Goal: Transaction & Acquisition: Purchase product/service

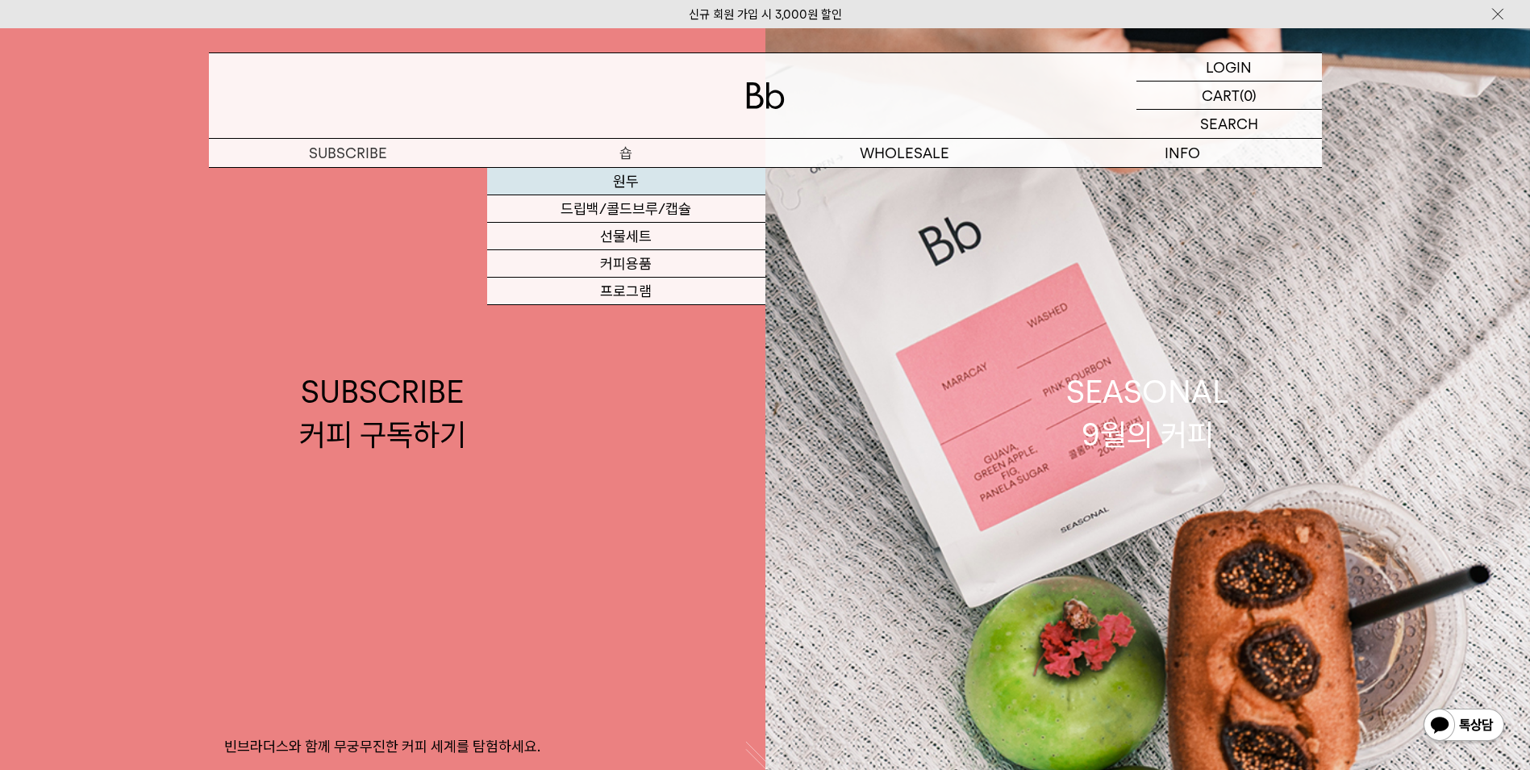
click at [645, 182] on link "원두" at bounding box center [626, 181] width 278 height 27
click at [633, 175] on link "원두" at bounding box center [626, 181] width 278 height 27
click at [621, 178] on link "원두" at bounding box center [626, 181] width 278 height 27
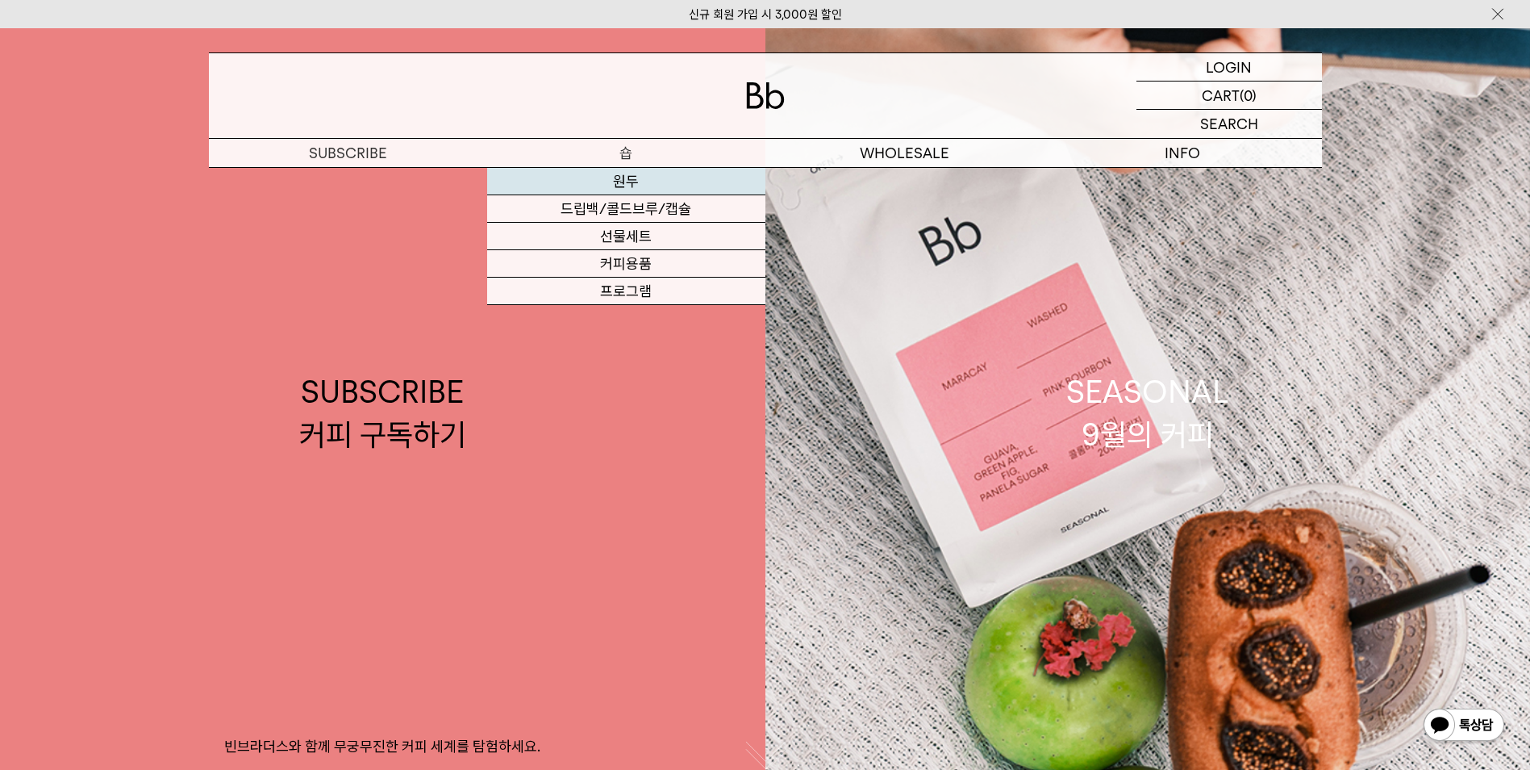
click at [621, 178] on link "원두" at bounding box center [626, 181] width 278 height 27
click at [622, 183] on link "원두" at bounding box center [626, 181] width 278 height 27
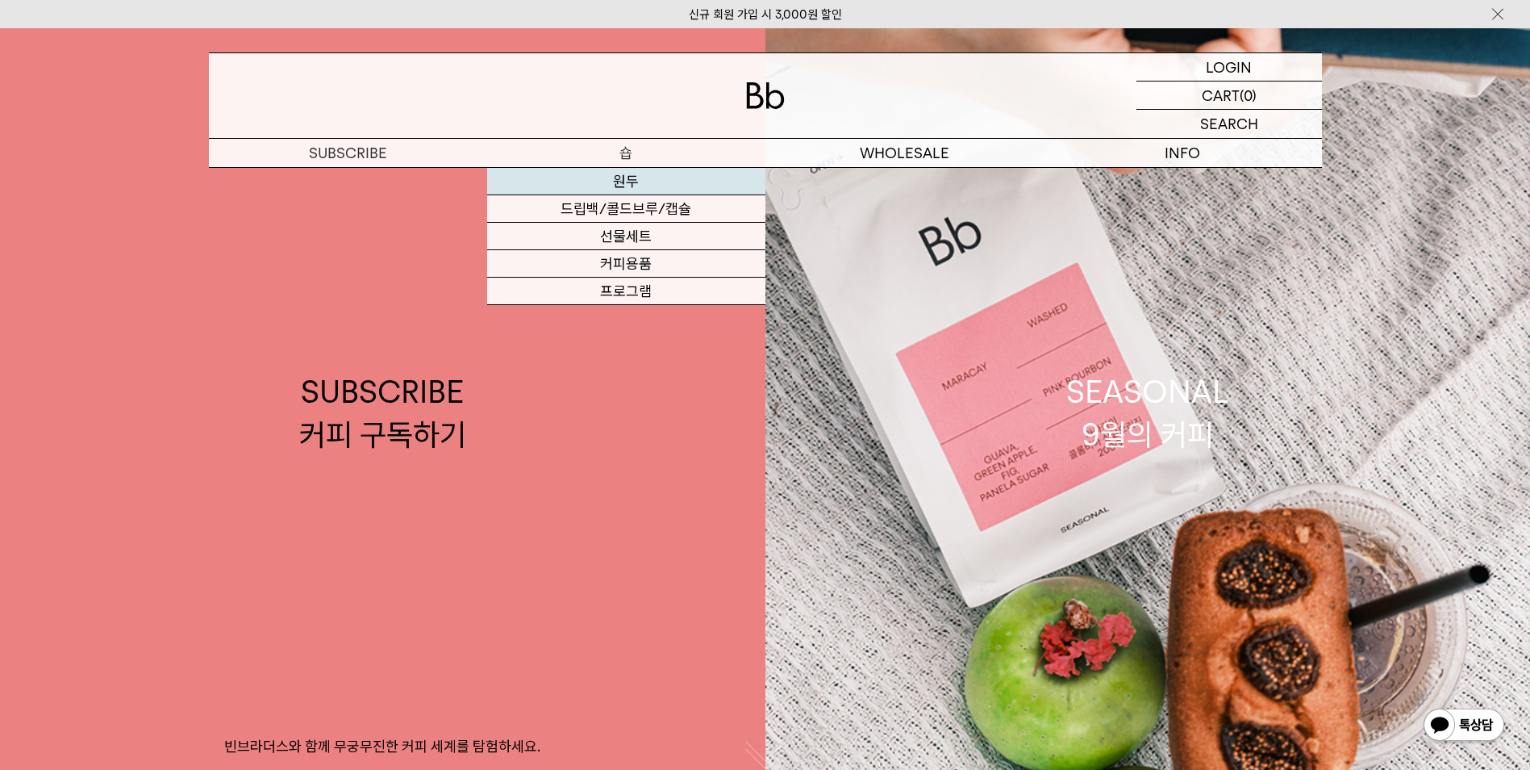
click at [622, 183] on link "원두" at bounding box center [626, 181] width 278 height 27
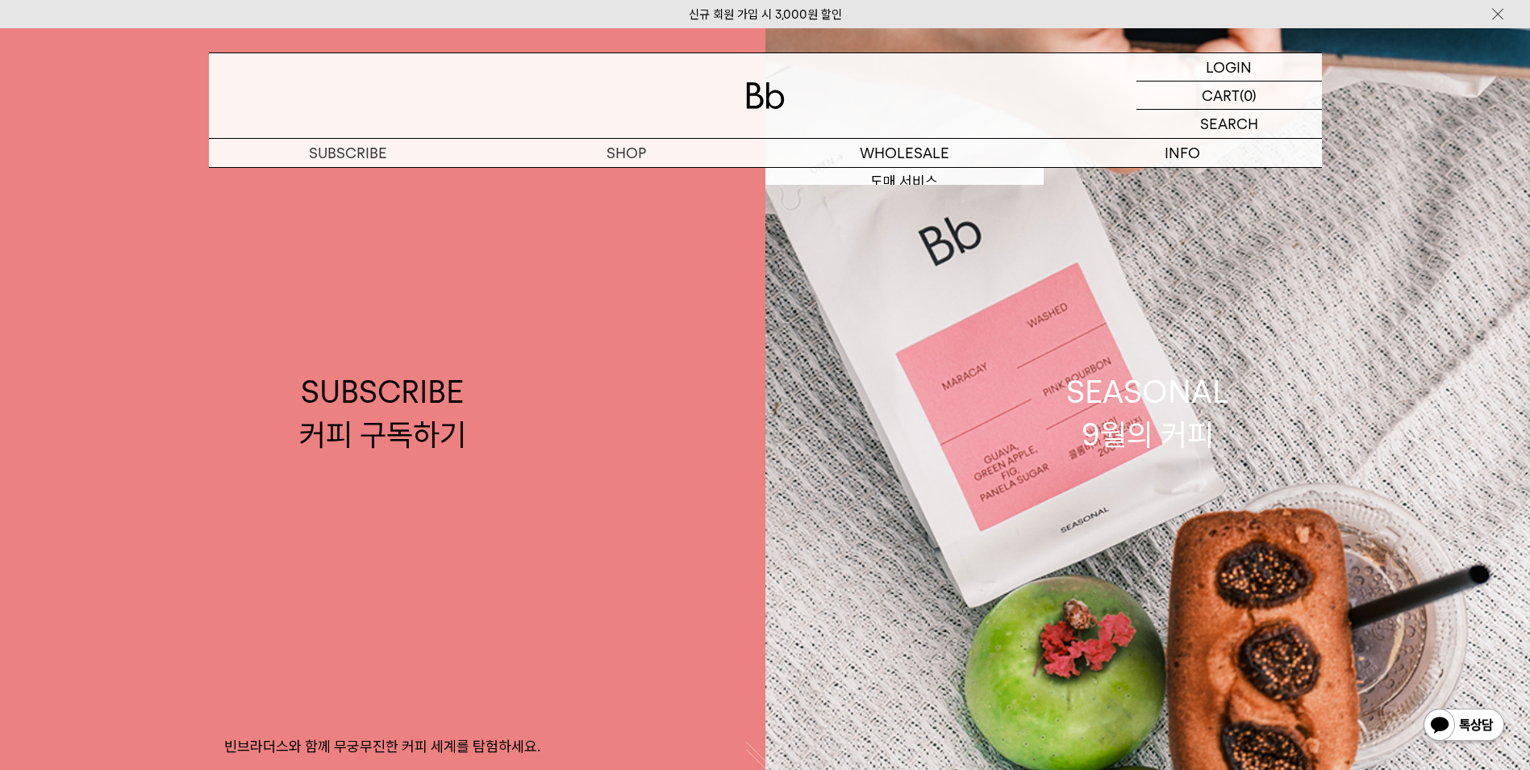
click at [767, 106] on img at bounding box center [765, 95] width 39 height 27
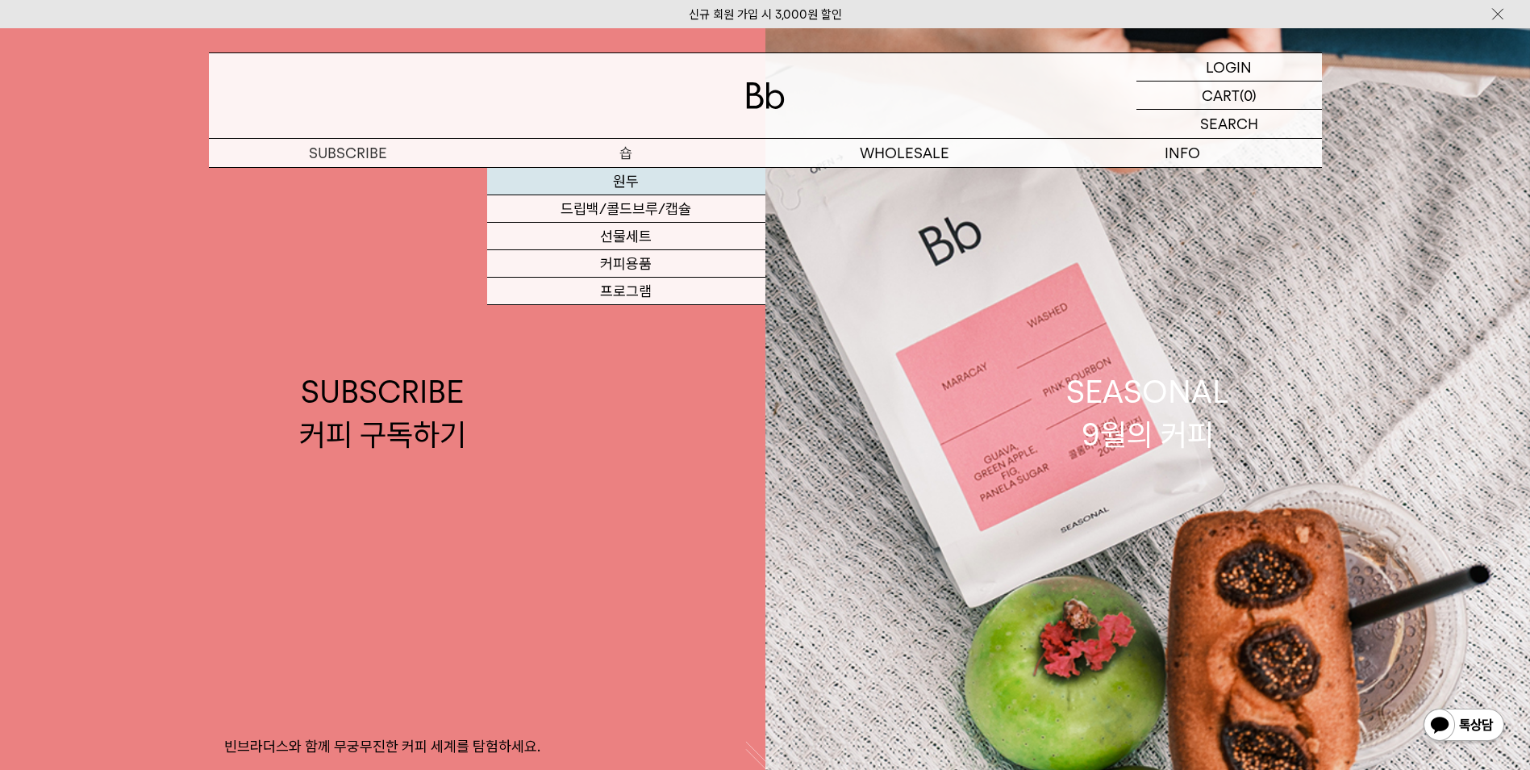
click at [618, 177] on link "원두" at bounding box center [626, 181] width 278 height 27
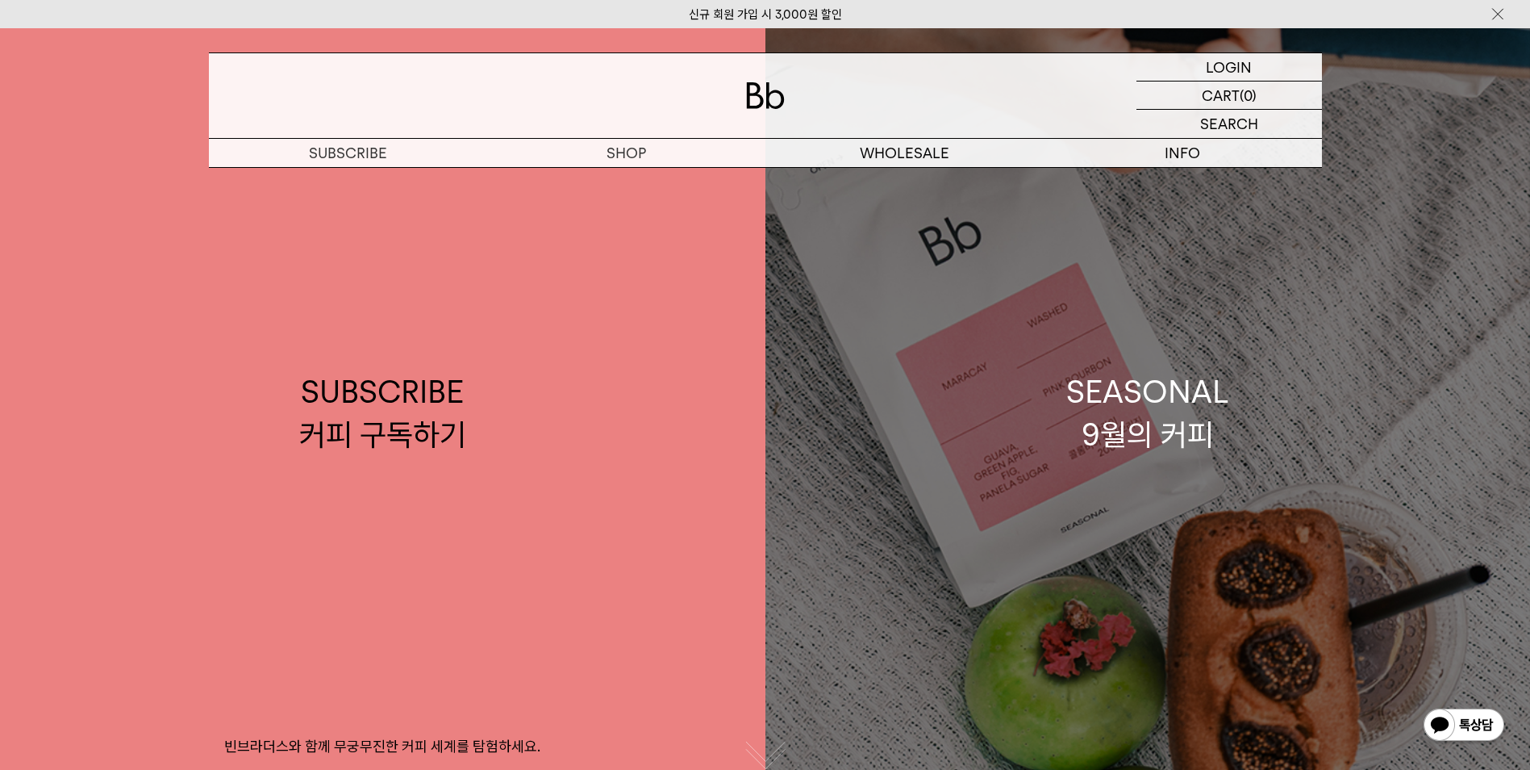
click at [1098, 438] on div "SEASONAL 9월의 커피" at bounding box center [1148, 413] width 163 height 86
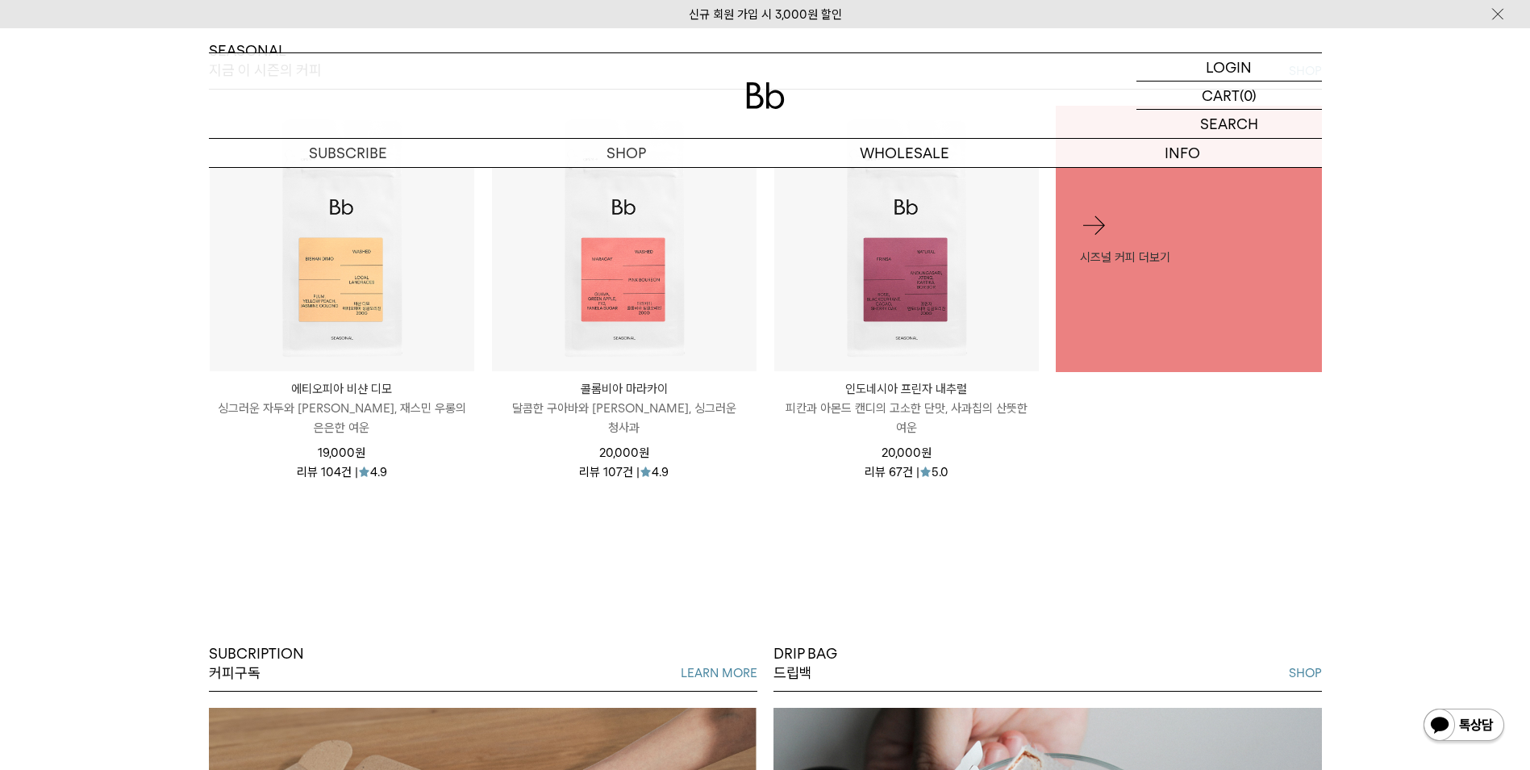
scroll to position [807, 0]
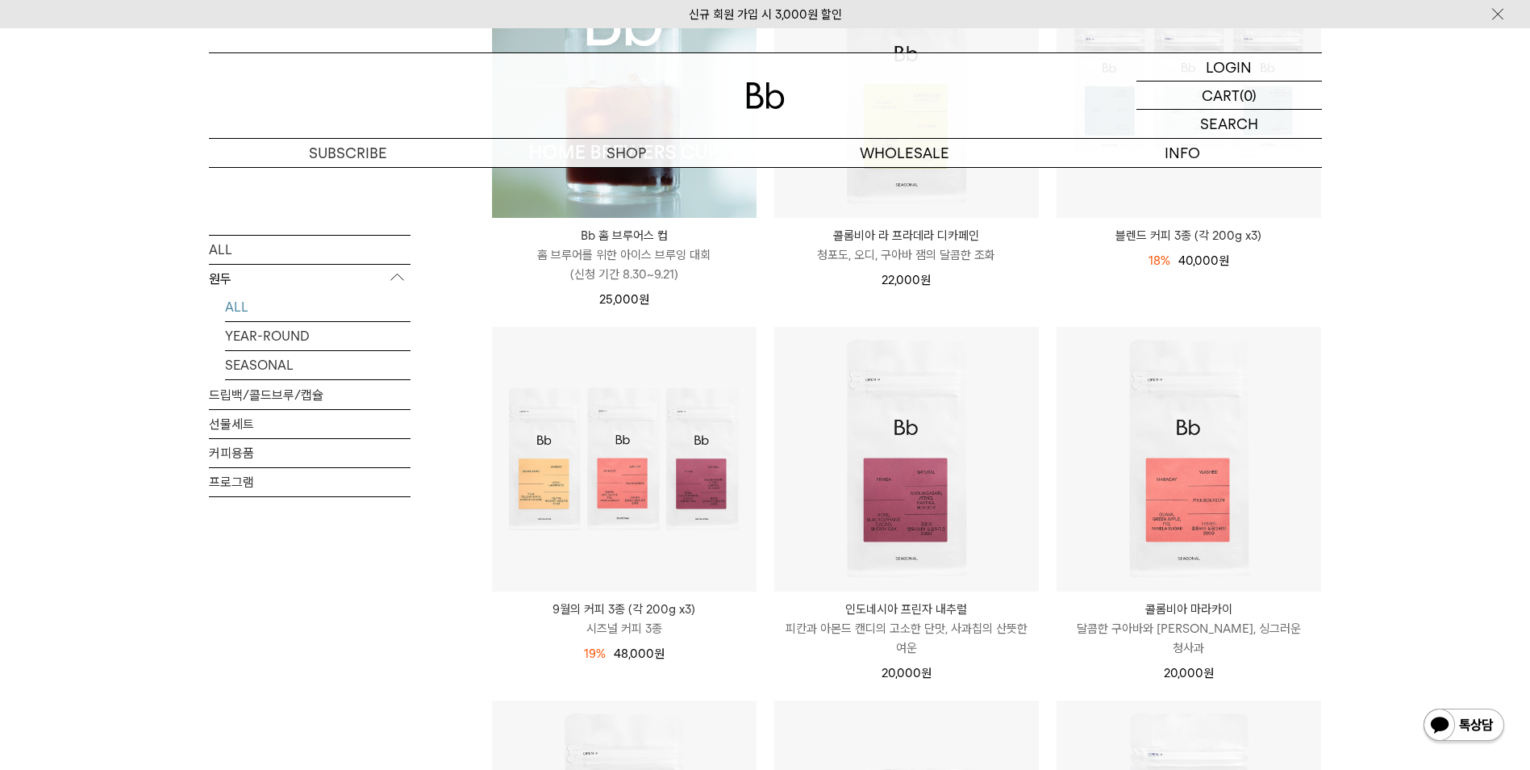
scroll to position [403, 0]
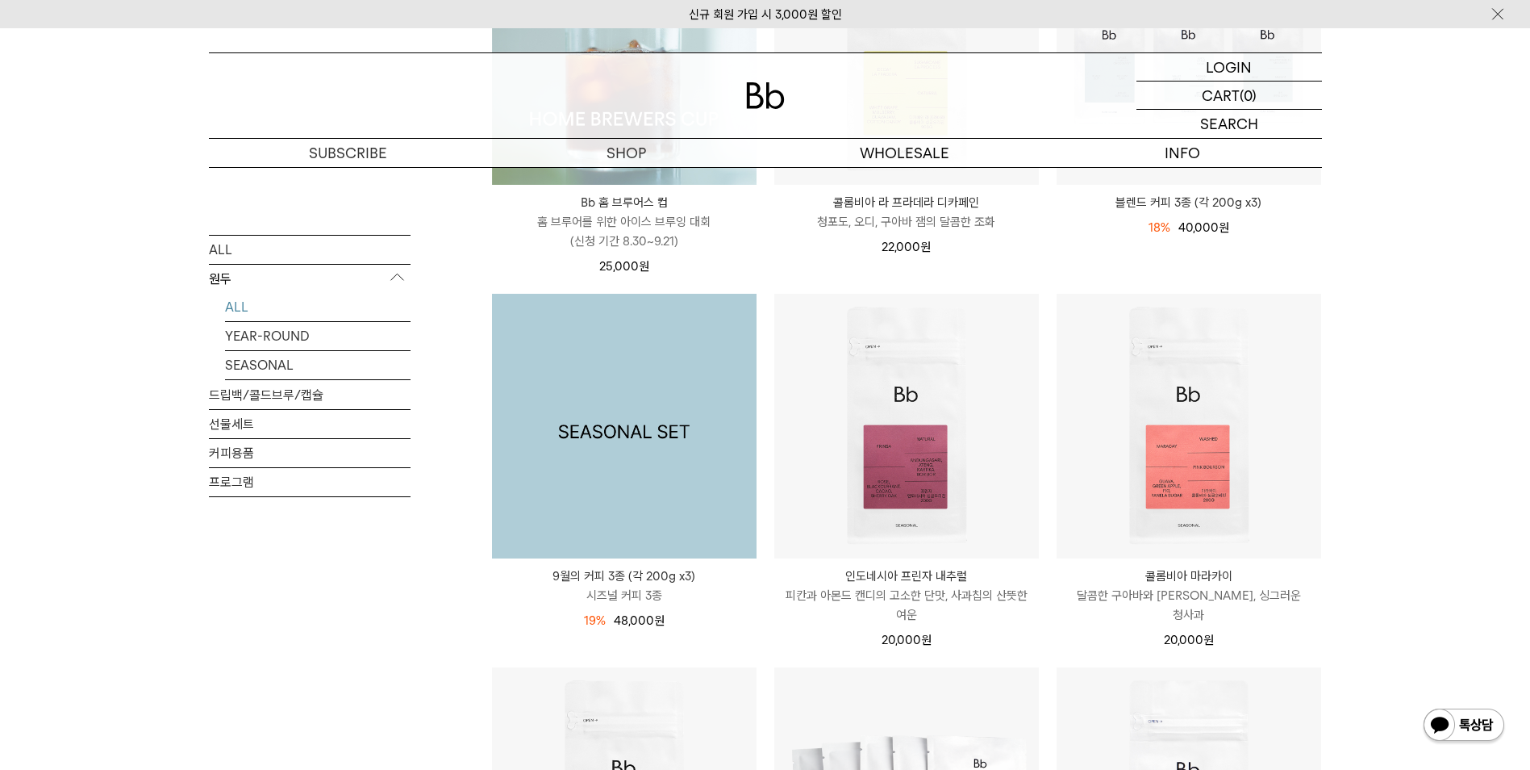
click at [622, 459] on img at bounding box center [624, 426] width 265 height 265
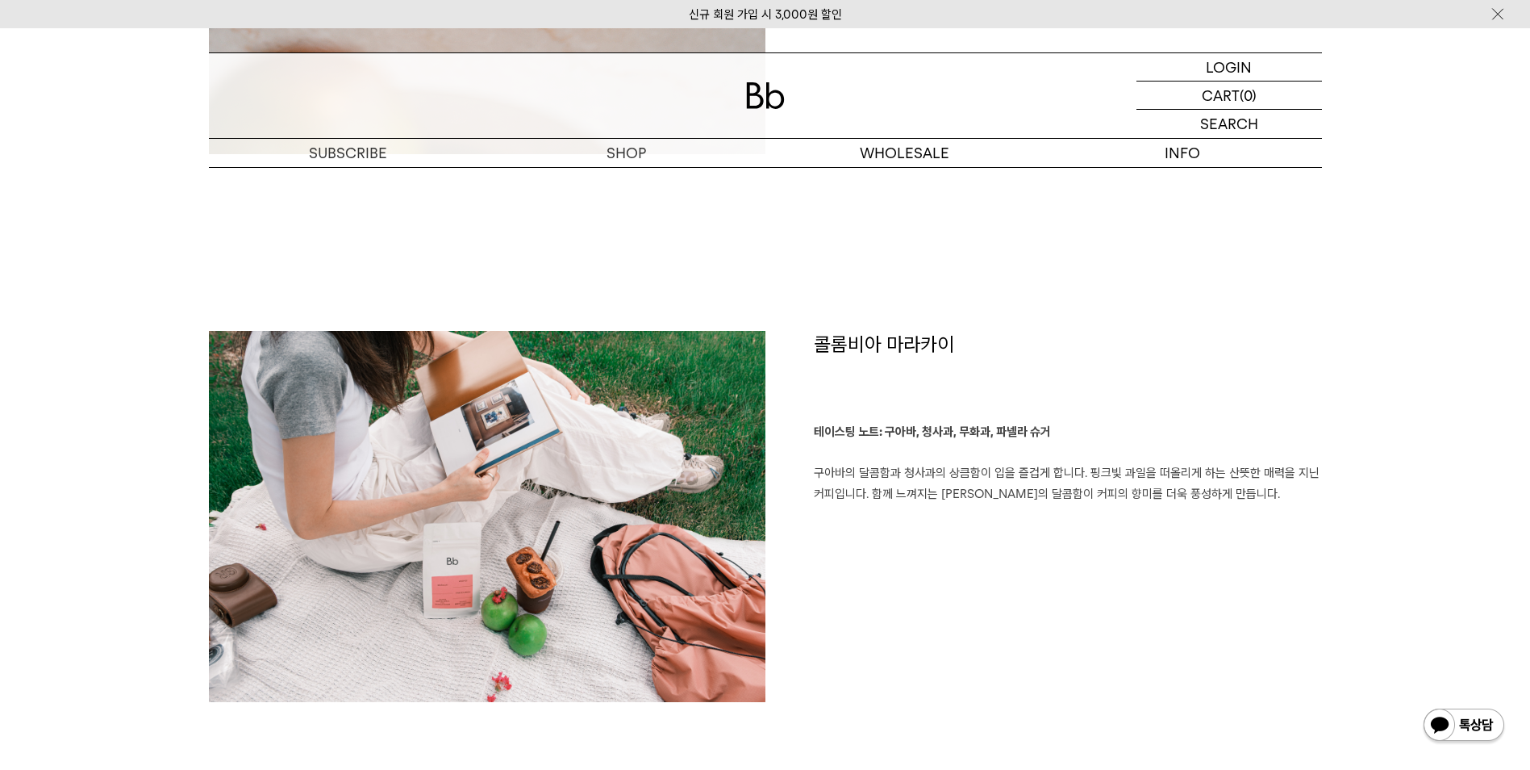
scroll to position [2340, 0]
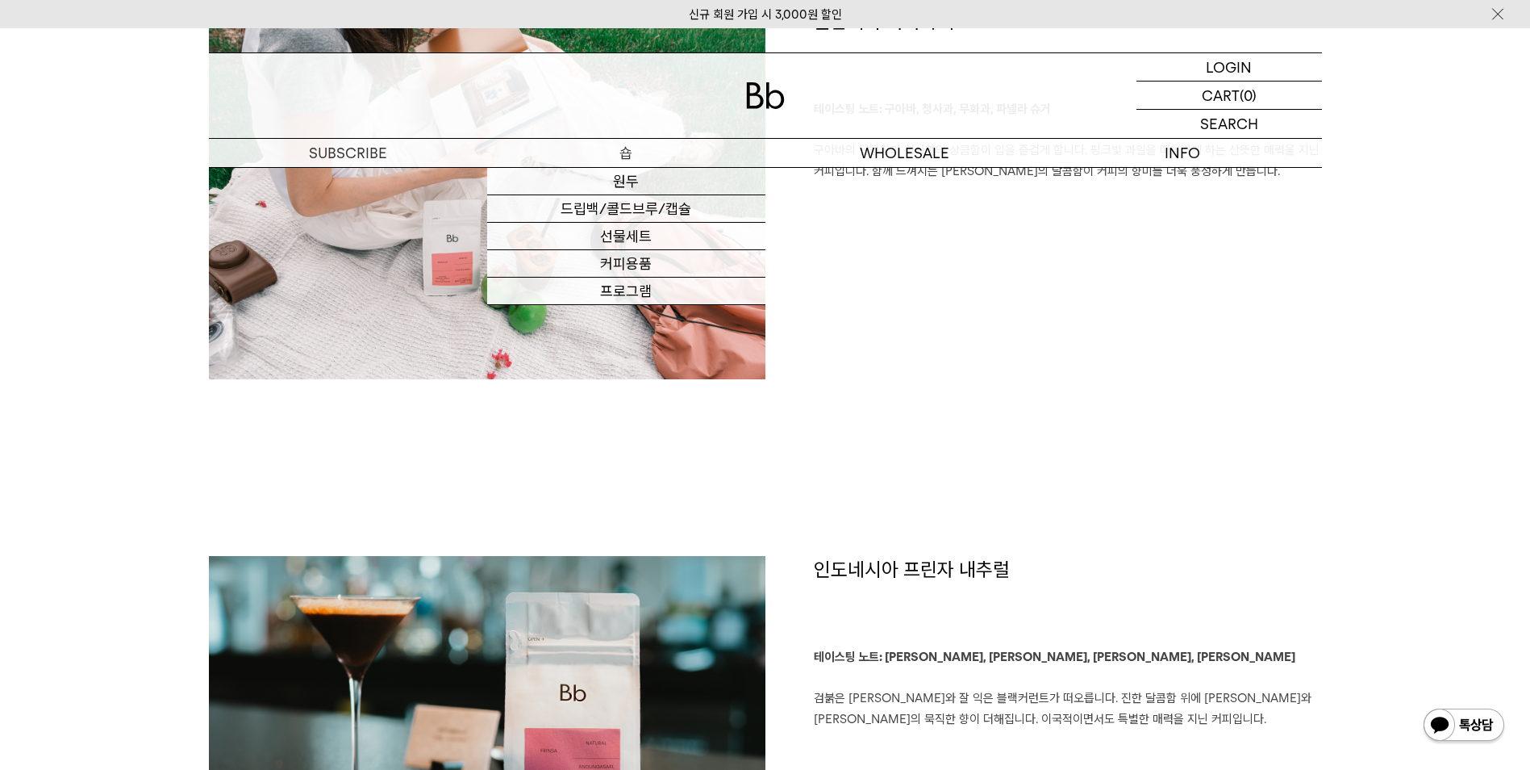
click at [633, 150] on p "숍" at bounding box center [626, 153] width 278 height 28
click at [633, 184] on link "원두" at bounding box center [626, 181] width 278 height 27
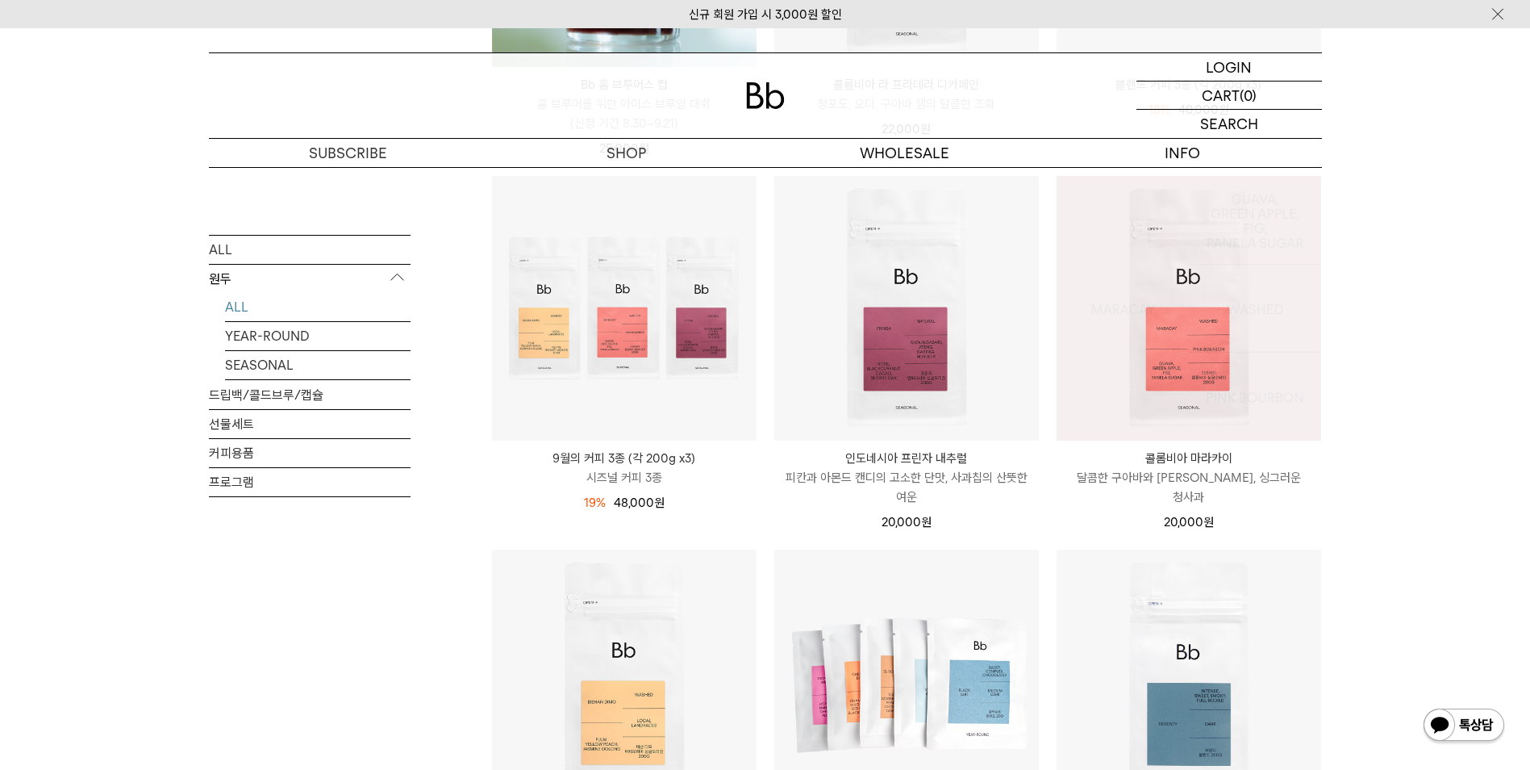
scroll to position [484, 0]
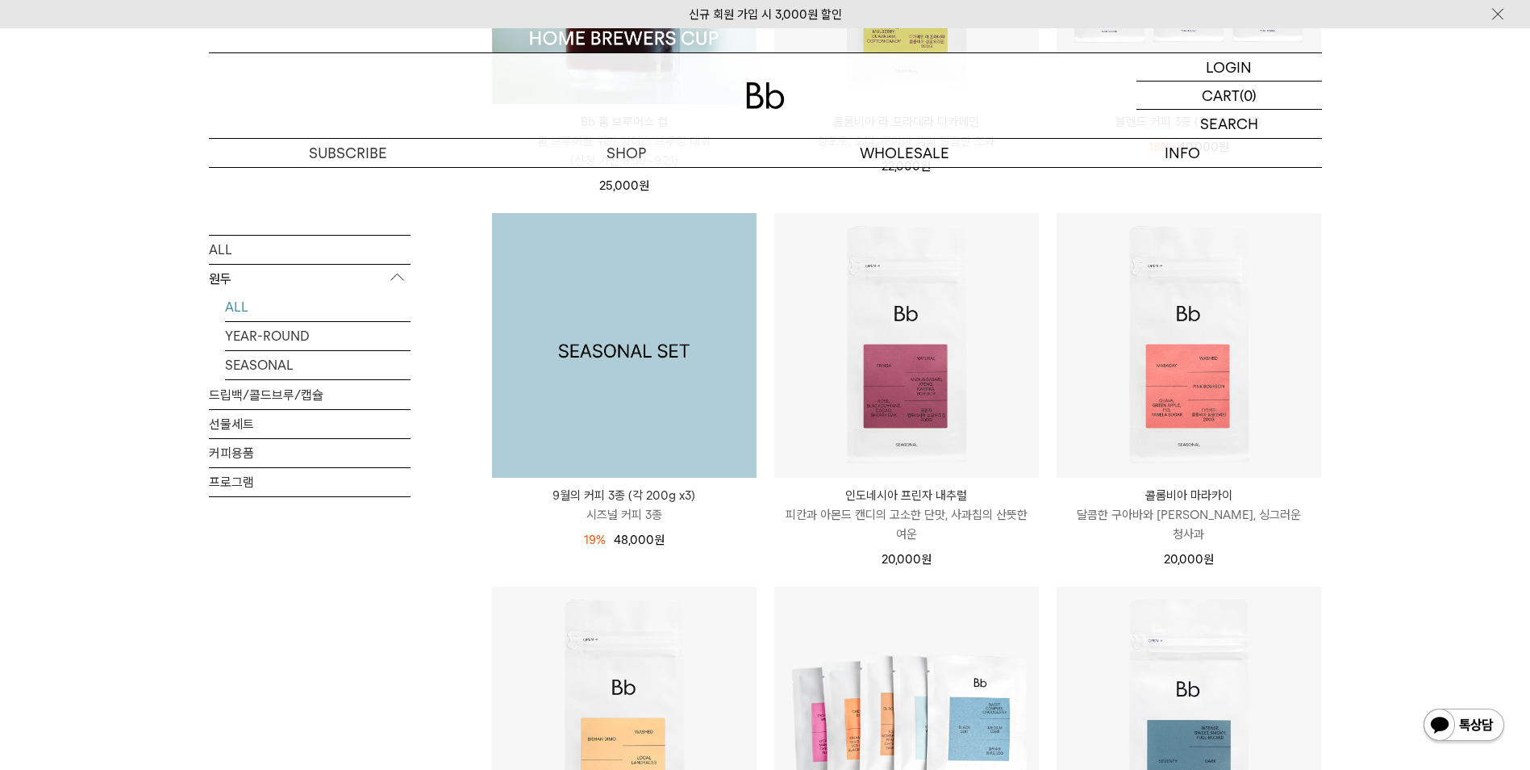
click at [714, 374] on img at bounding box center [624, 345] width 265 height 265
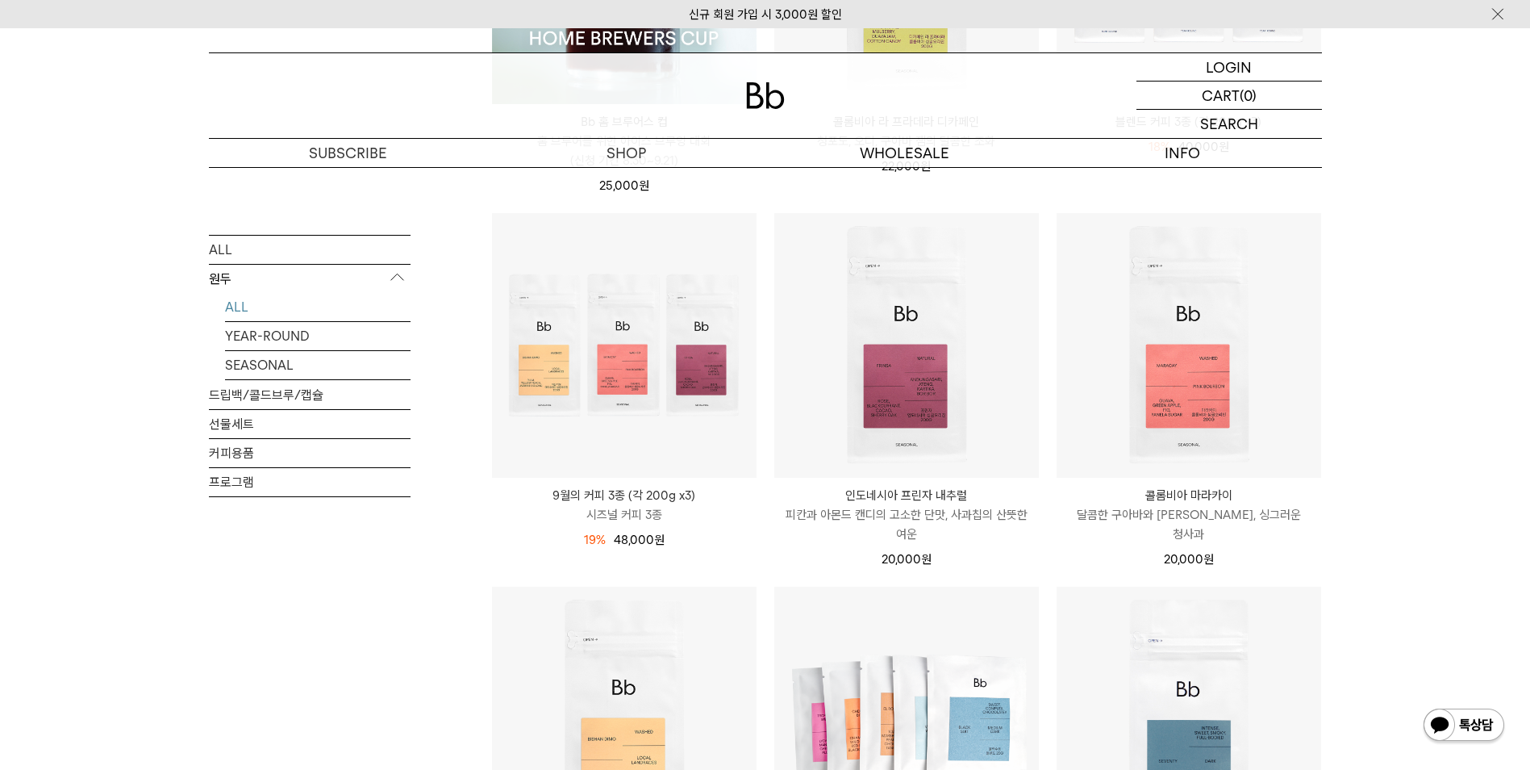
click at [663, 495] on p "9월의 커피 3종 (각 200g x3)" at bounding box center [624, 495] width 265 height 19
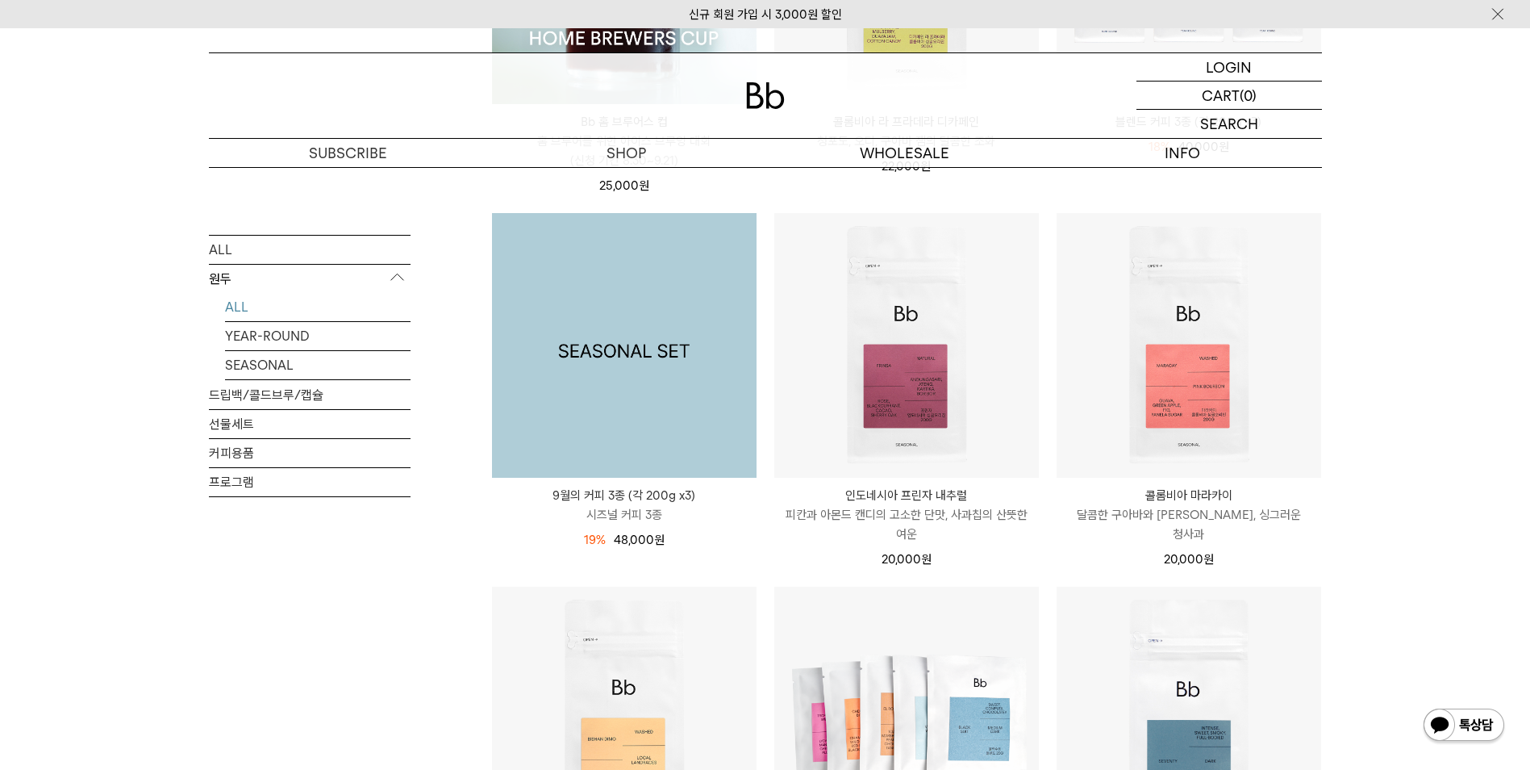
click at [641, 356] on img at bounding box center [624, 345] width 265 height 265
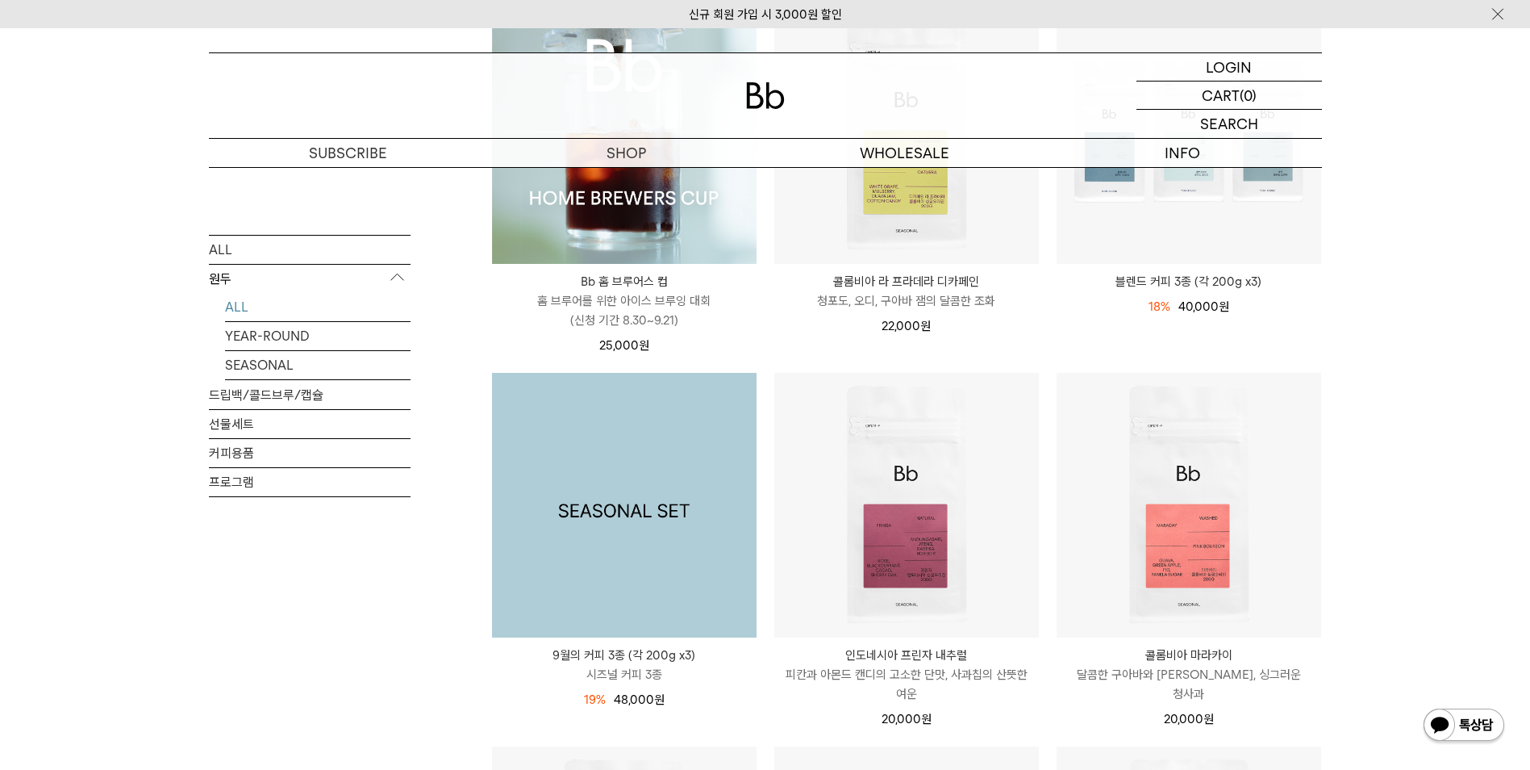
scroll to position [323, 0]
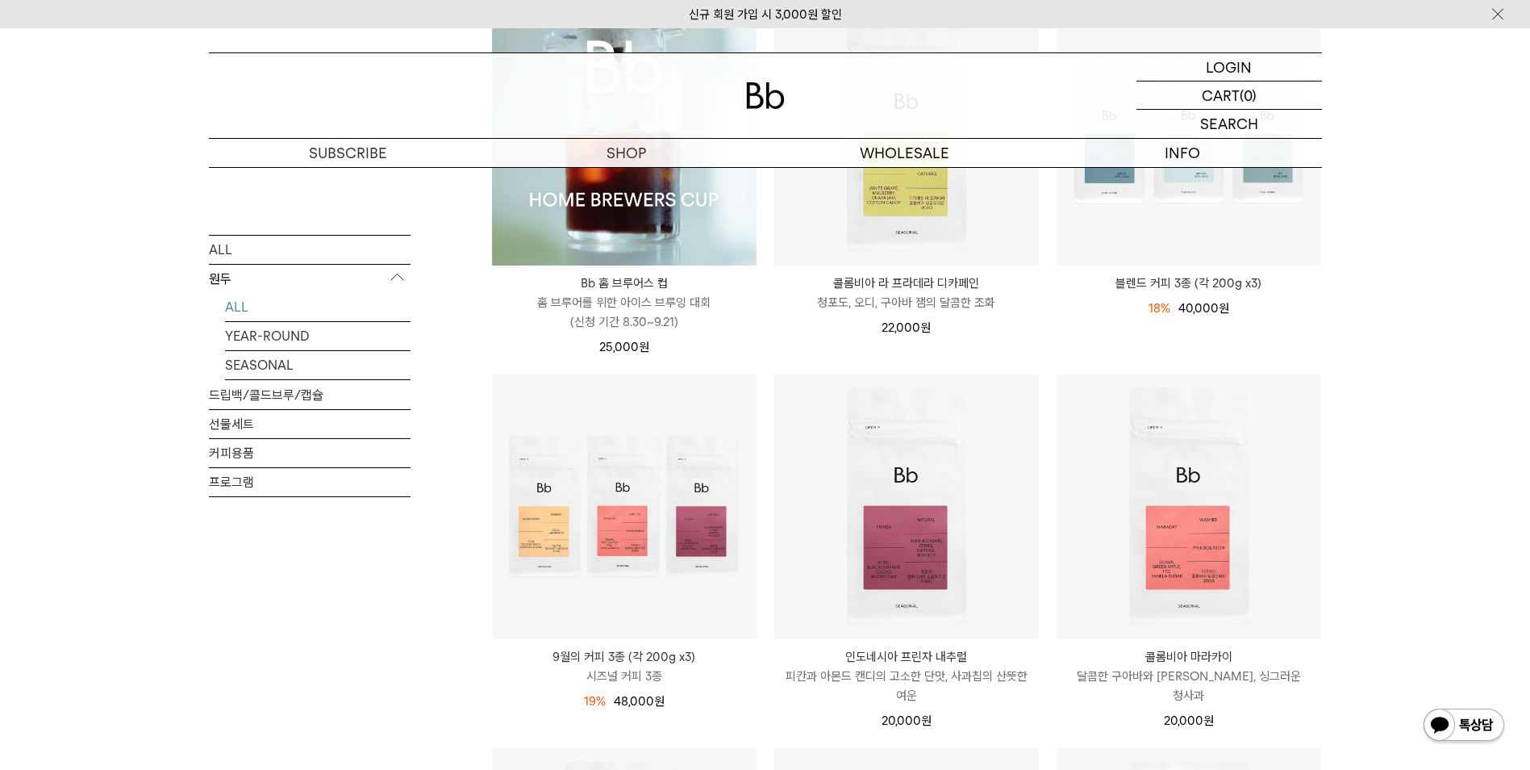
click at [624, 655] on p "9월의 커피 3종 (각 200g x3)" at bounding box center [624, 656] width 265 height 19
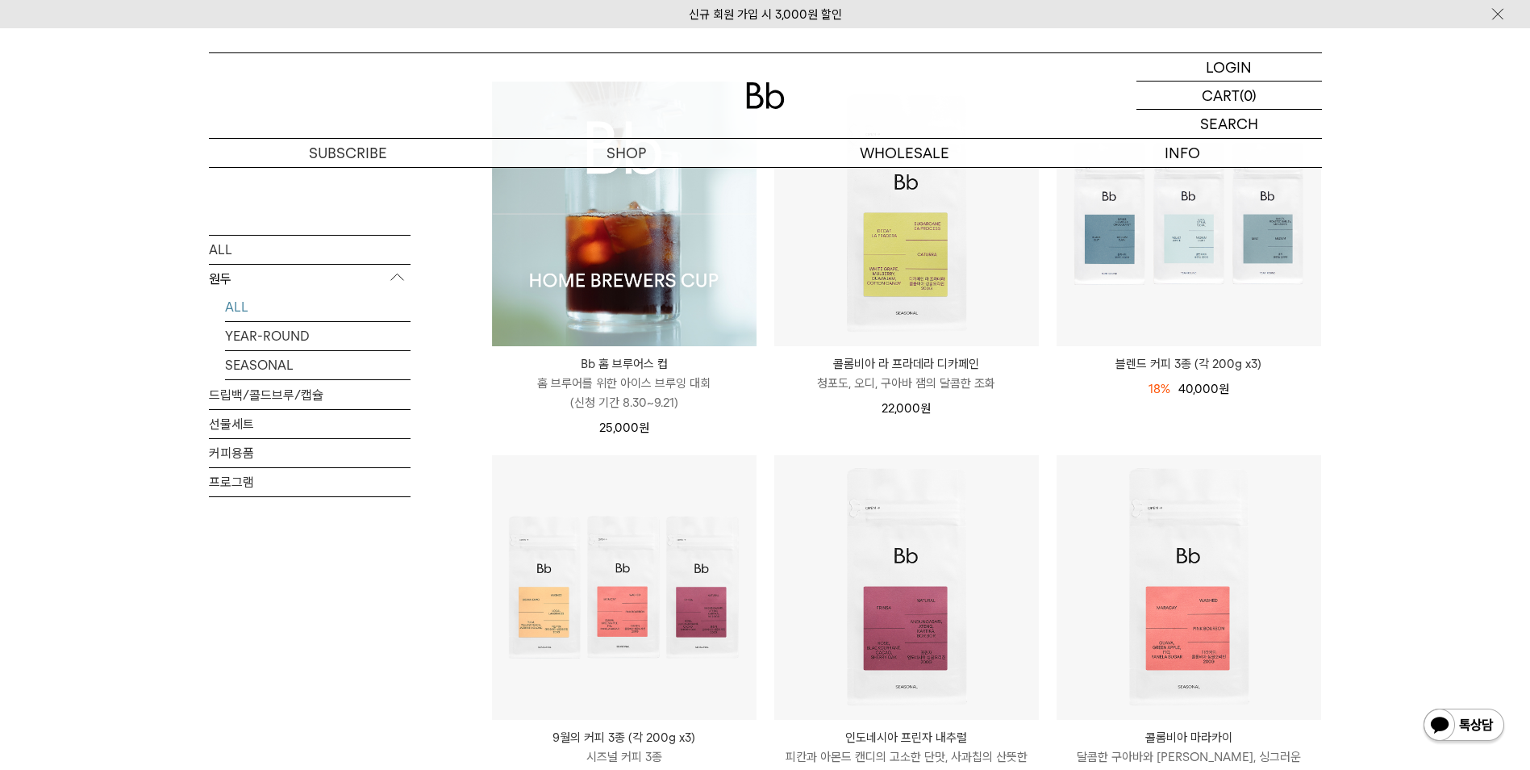
scroll to position [161, 0]
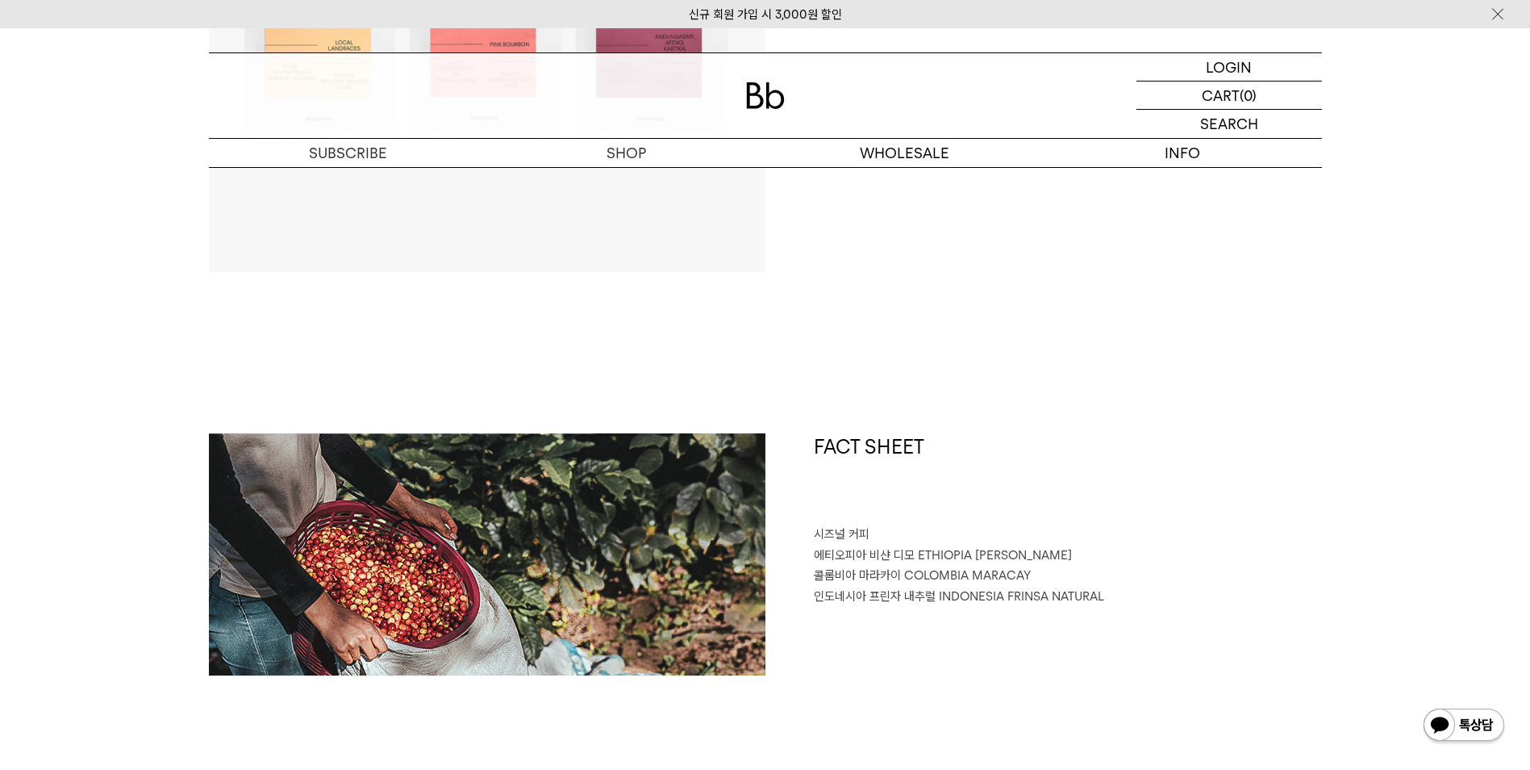
scroll to position [81, 0]
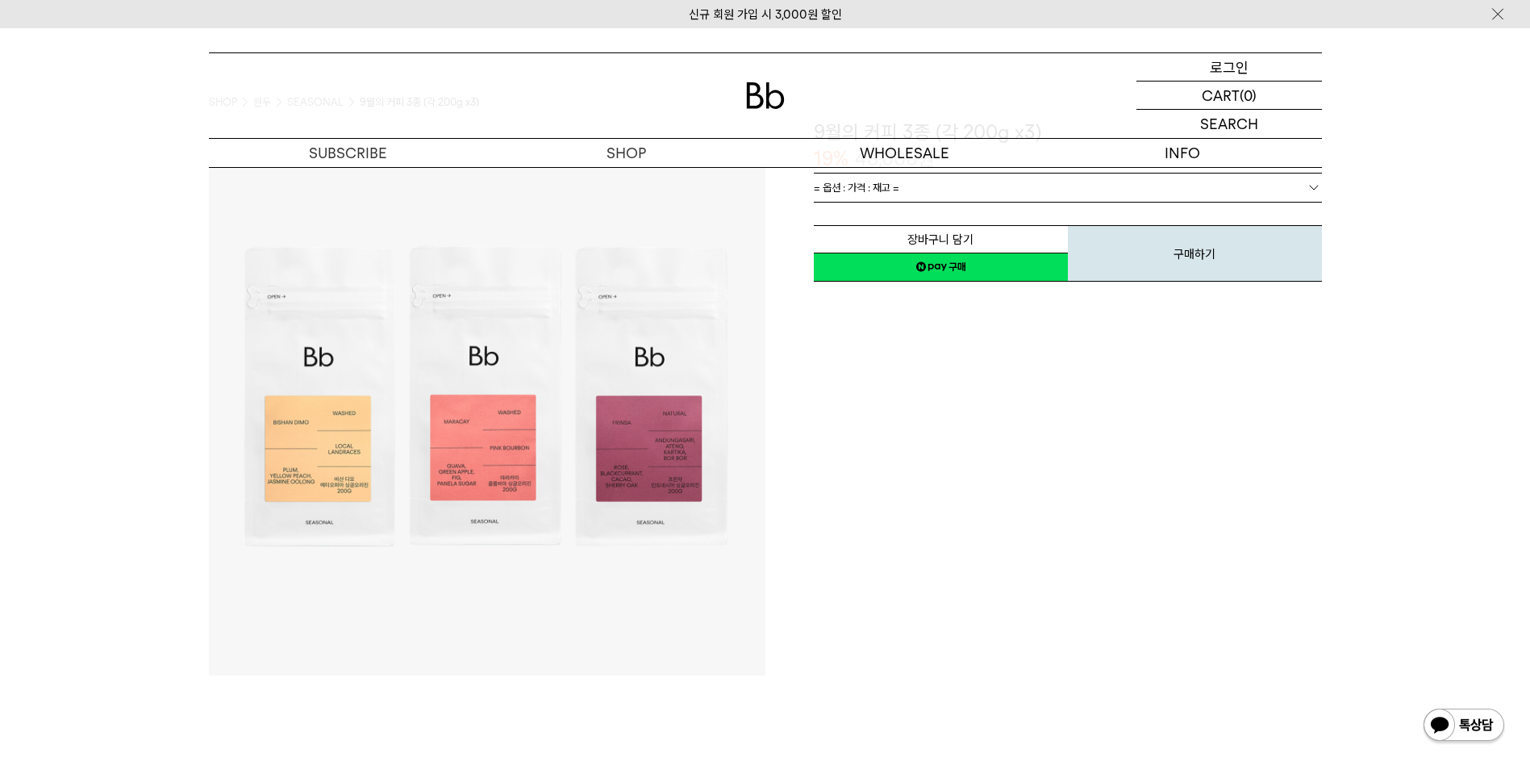
click at [1239, 68] on p "로그인" at bounding box center [1229, 66] width 39 height 27
click at [1227, 65] on p "로그인" at bounding box center [1229, 66] width 39 height 27
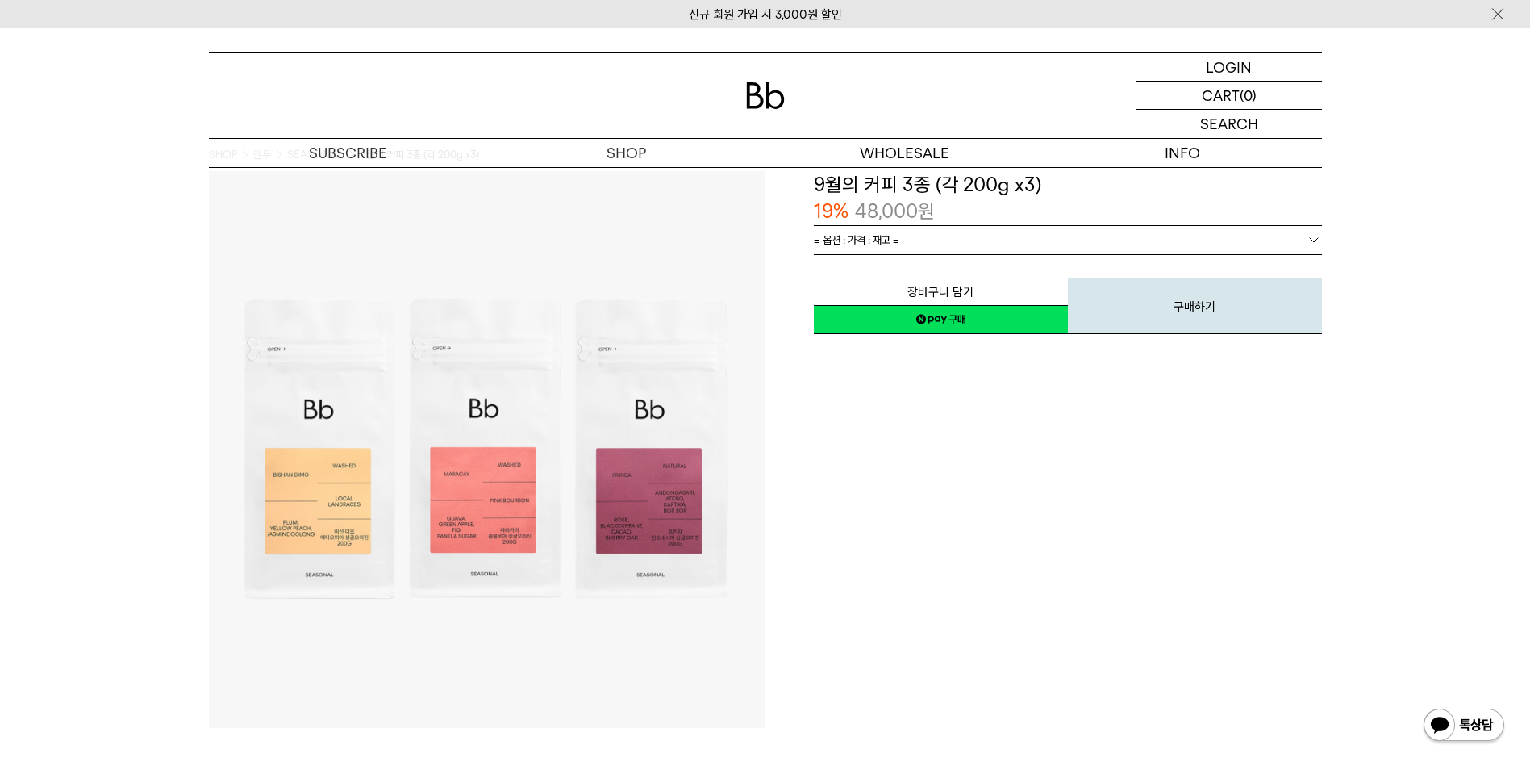
scroll to position [0, 0]
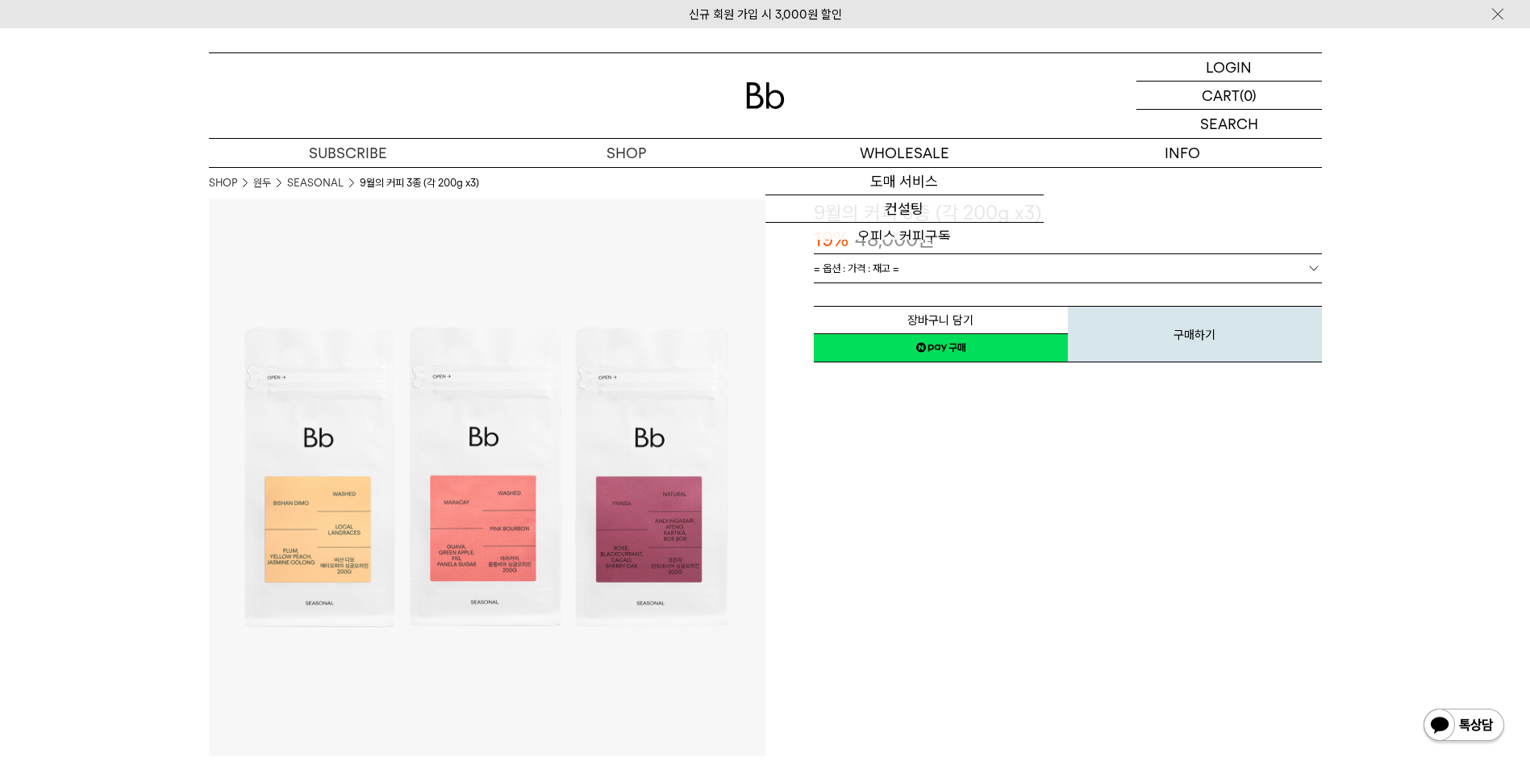
click at [785, 100] on div at bounding box center [765, 95] width 1113 height 85
click at [773, 100] on img at bounding box center [765, 95] width 39 height 27
click at [1243, 69] on p "로그인" at bounding box center [1229, 66] width 39 height 27
